Goal: Find specific page/section

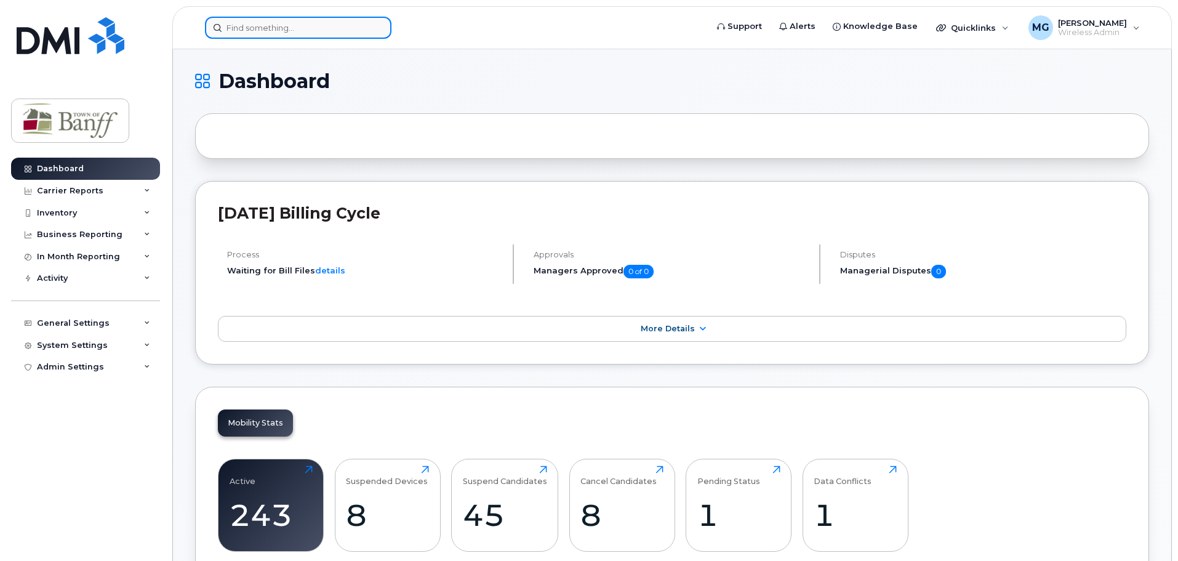
click at [374, 25] on div at bounding box center [298, 28] width 186 height 22
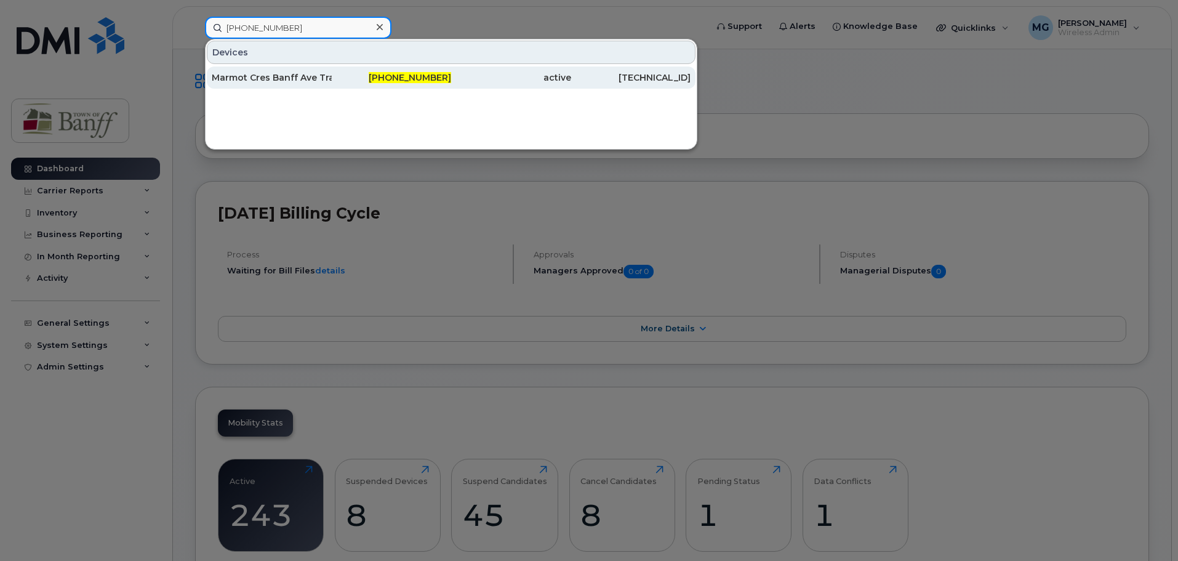
type input "403-589-3858"
click at [441, 84] on div "403-589-3858" at bounding box center [392, 77] width 120 height 22
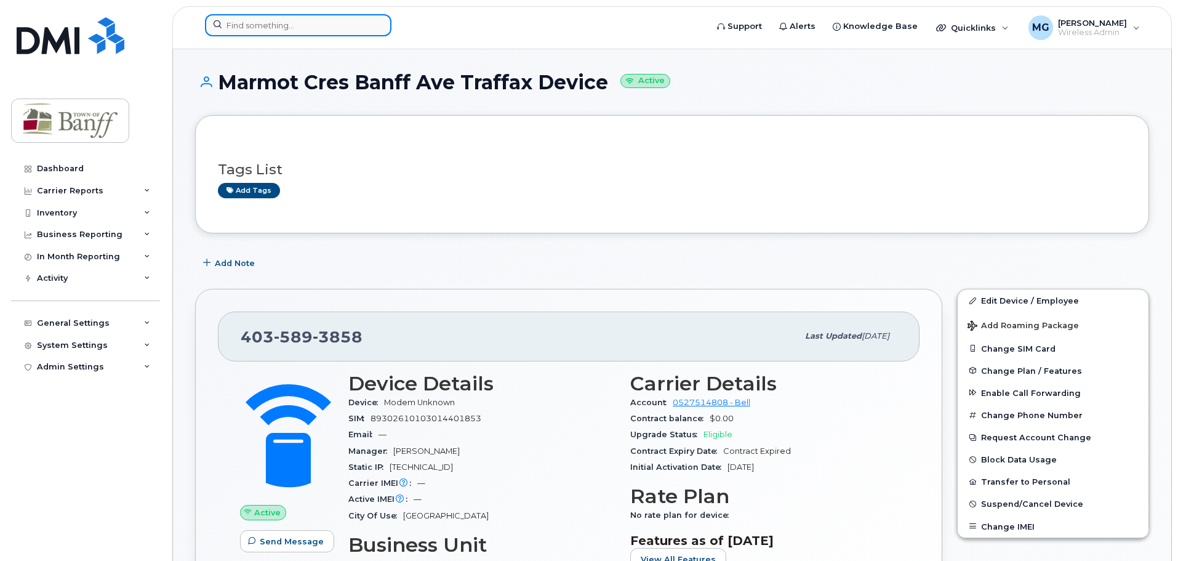
click at [276, 19] on input at bounding box center [298, 25] width 186 height 22
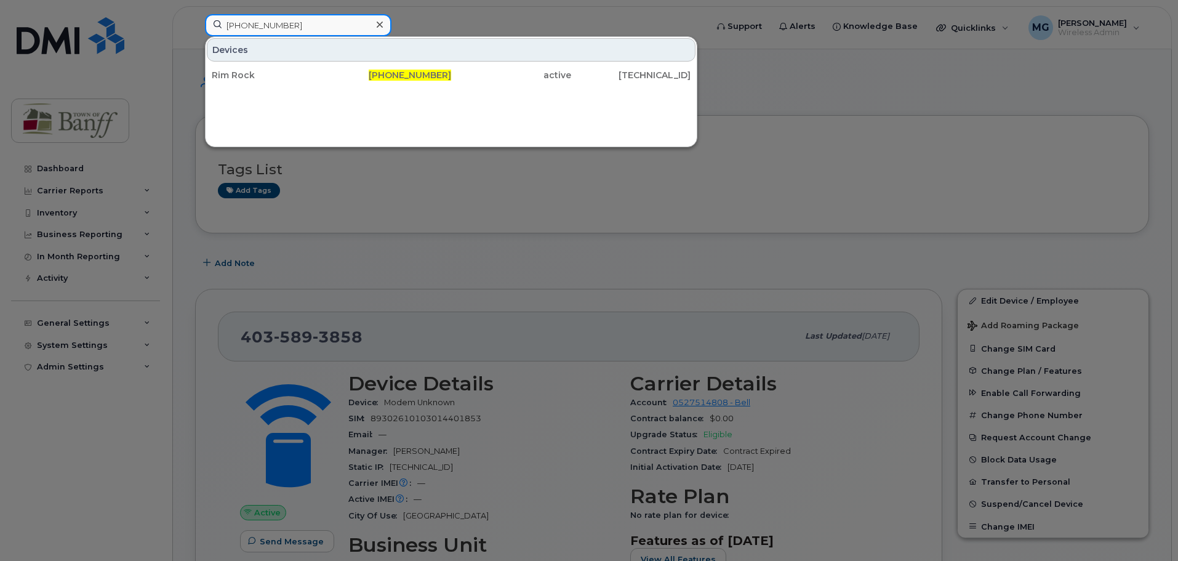
type input "403-497-4166"
click at [460, 20] on div at bounding box center [589, 280] width 1178 height 561
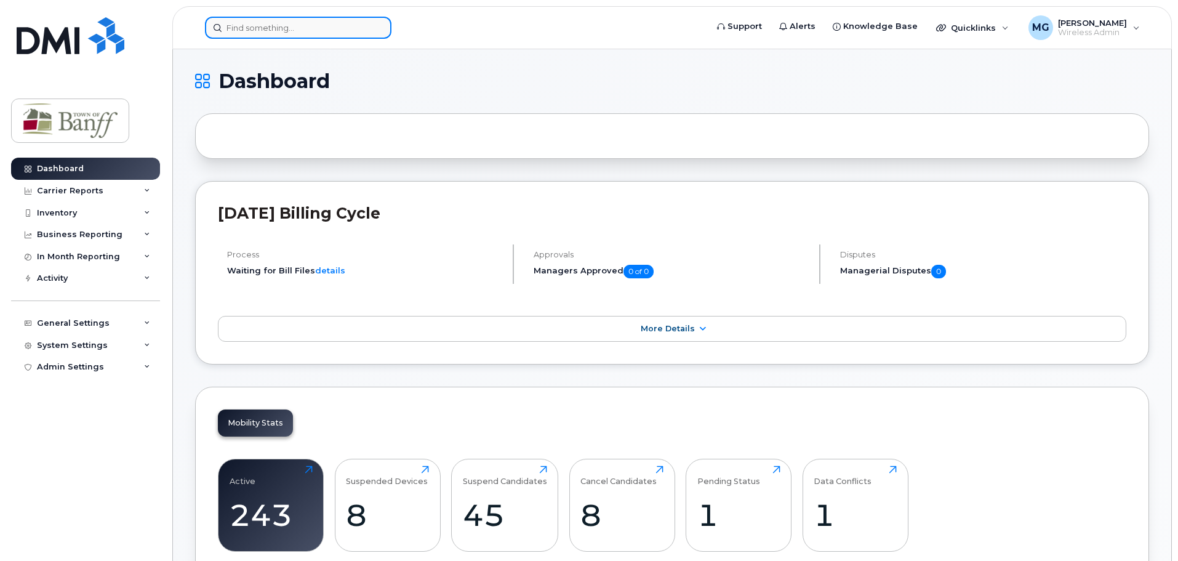
click at [266, 24] on input at bounding box center [298, 28] width 186 height 22
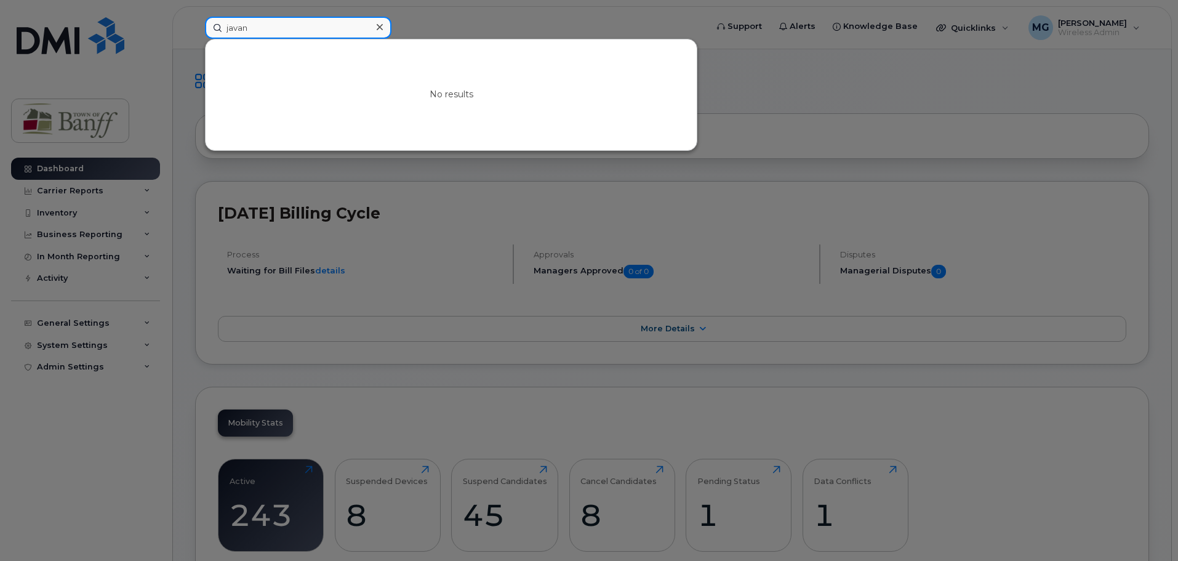
type input "java"
drag, startPoint x: 266, startPoint y: 27, endPoint x: 119, endPoint y: 19, distance: 146.7
click at [195, 19] on div "java No results" at bounding box center [451, 28] width 513 height 22
click at [195, 28] on div "klaudia No results" at bounding box center [451, 28] width 513 height 22
type input "klaudia"
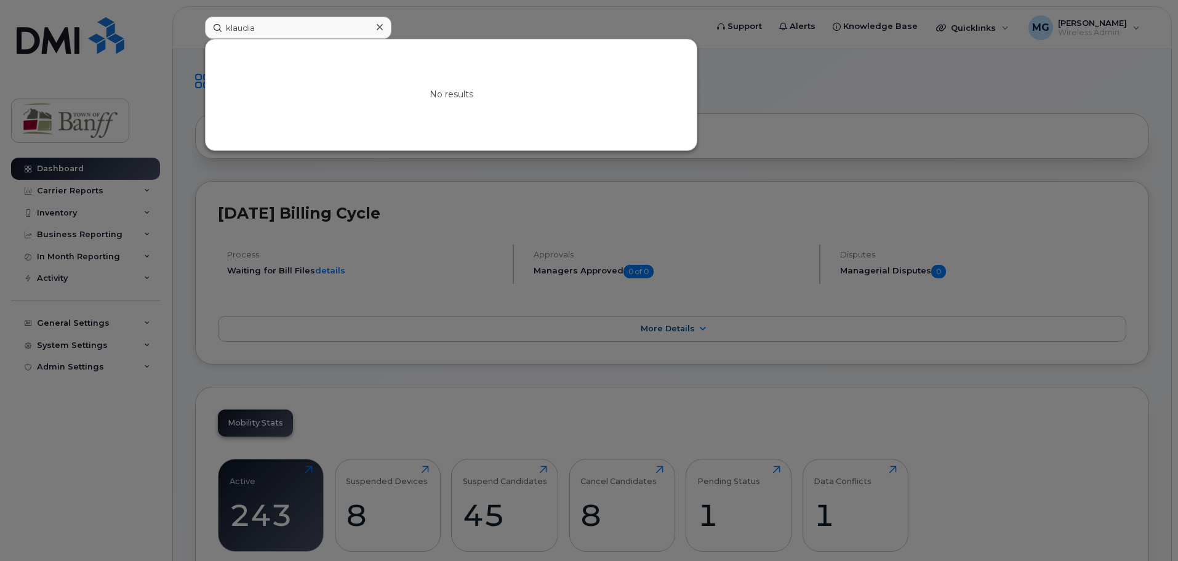
drag, startPoint x: 334, startPoint y: 105, endPoint x: 329, endPoint y: 73, distance: 32.9
click at [334, 103] on div "No results" at bounding box center [451, 94] width 491 height 111
click at [381, 25] on icon at bounding box center [380, 27] width 6 height 10
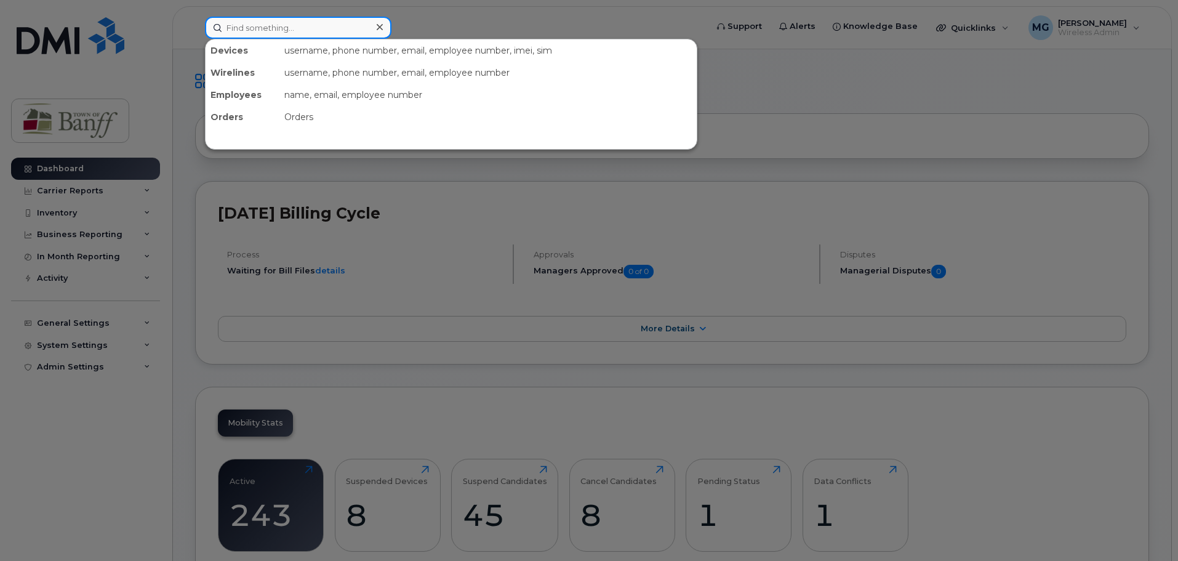
click at [280, 25] on input at bounding box center [298, 28] width 186 height 22
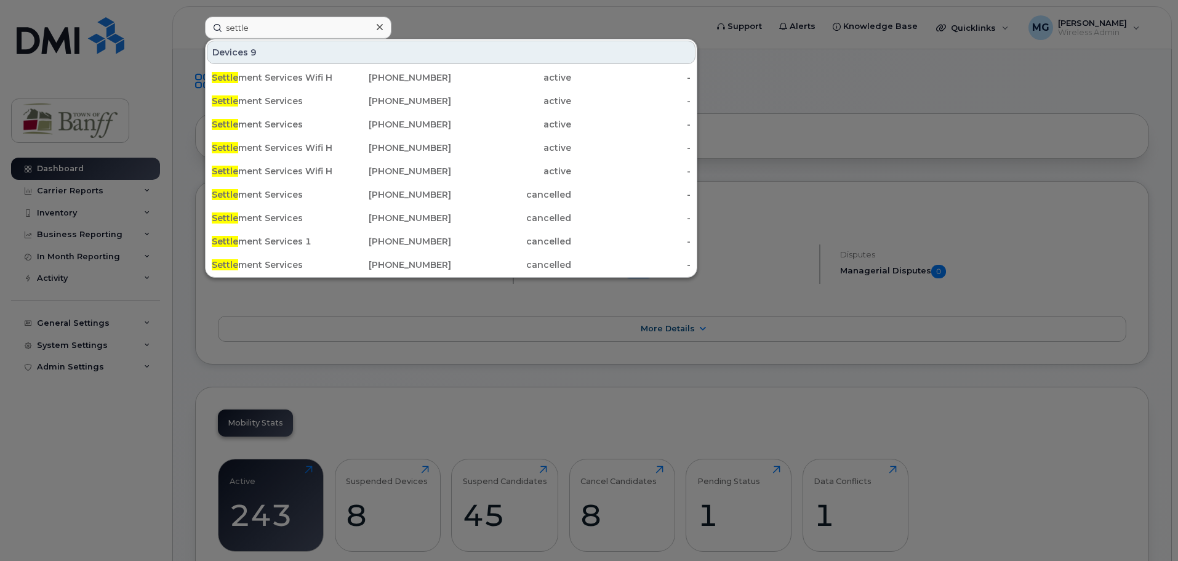
click at [509, 14] on div at bounding box center [589, 280] width 1178 height 561
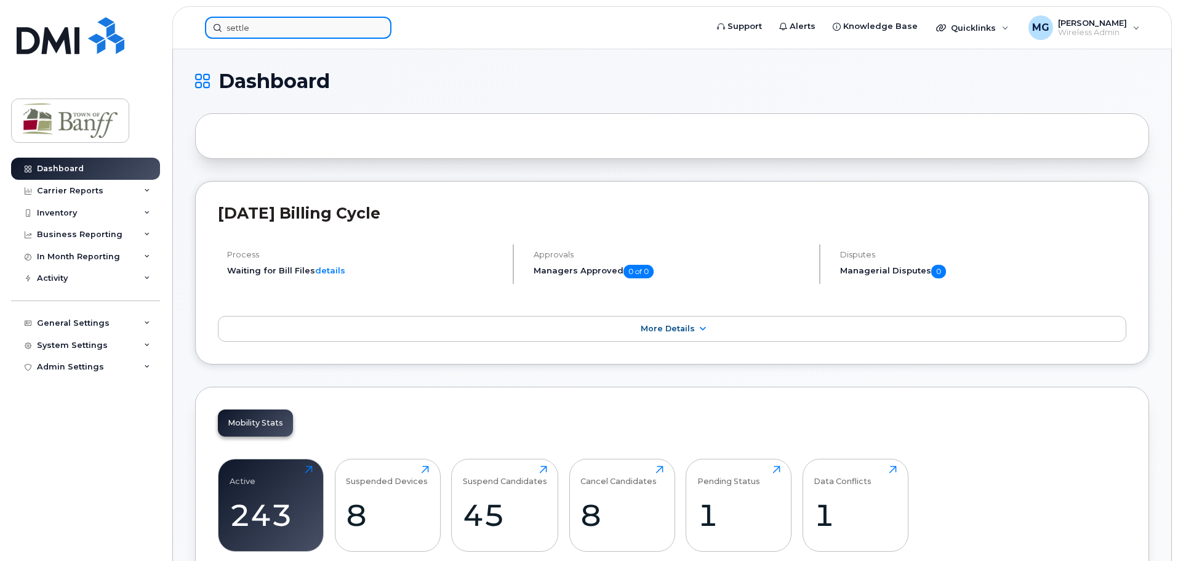
click at [266, 36] on input "settle" at bounding box center [298, 28] width 186 height 22
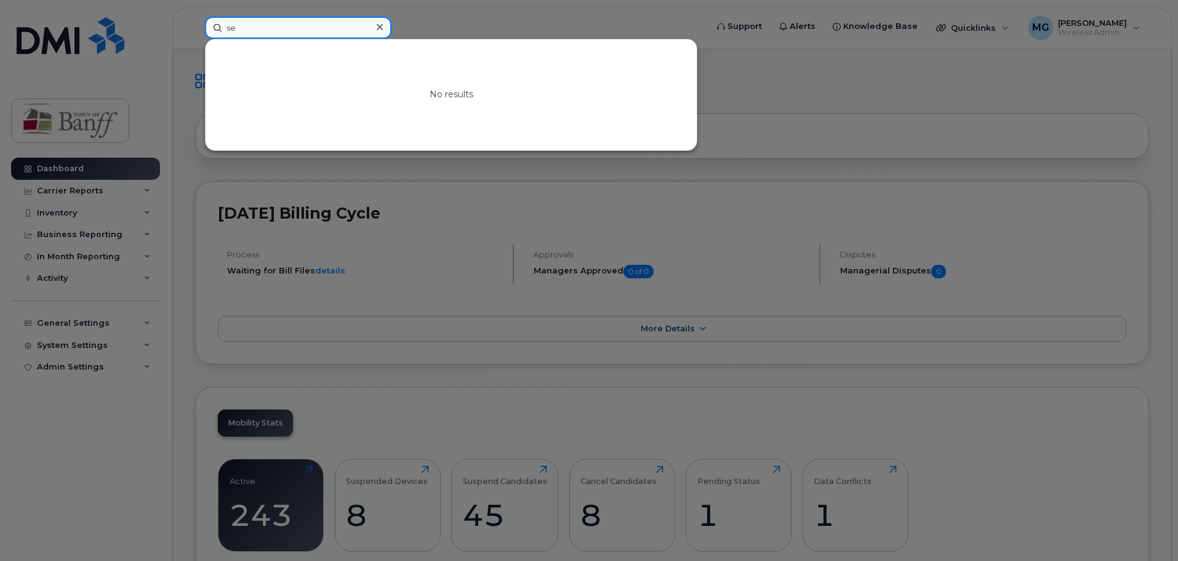
type input "s"
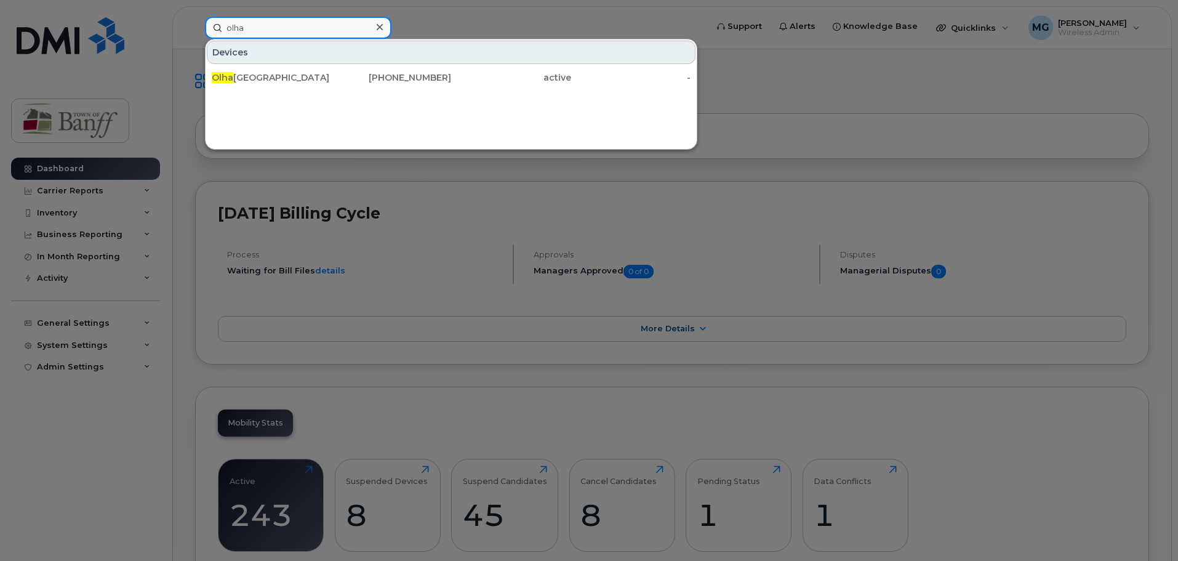
type input "olha"
click at [377, 25] on icon at bounding box center [380, 27] width 6 height 6
